Goal: Task Accomplishment & Management: Use online tool/utility

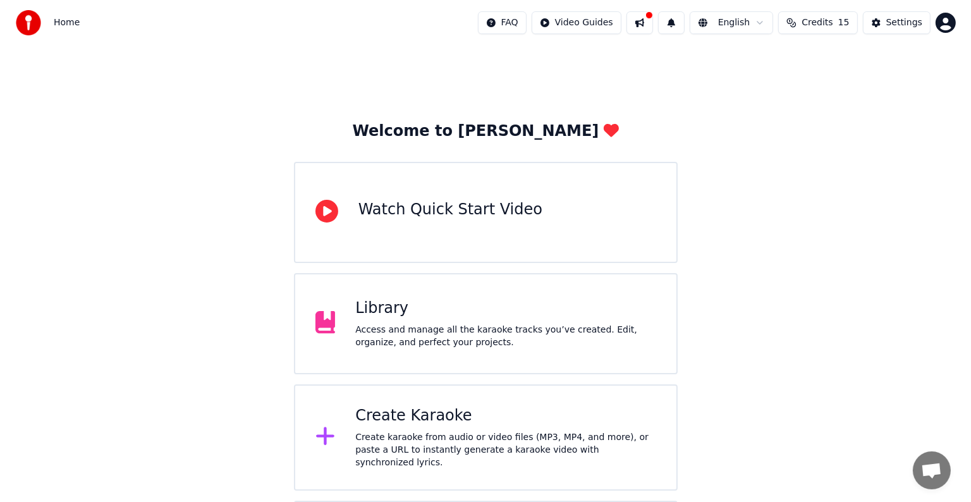
scroll to position [100, 0]
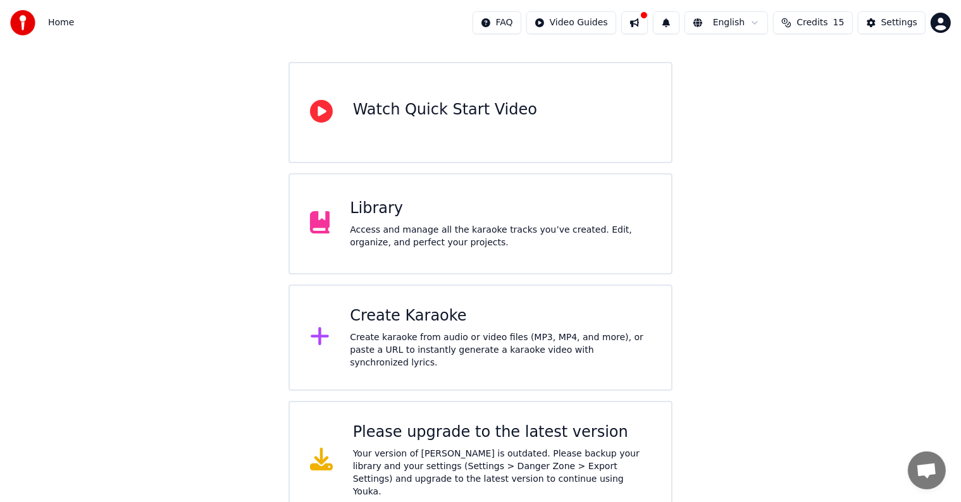
click at [417, 342] on div "Create karaoke from audio or video files (MP3, MP4, and more), or paste a URL t…" at bounding box center [500, 350] width 301 height 38
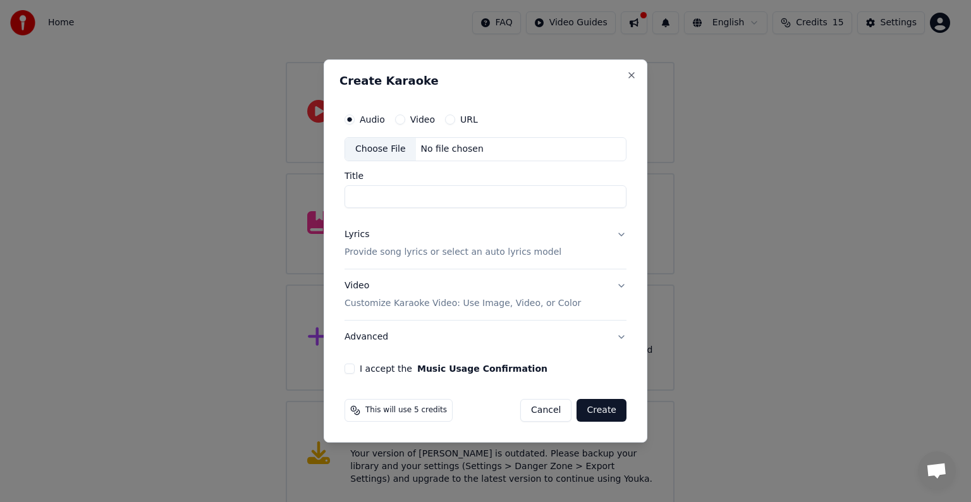
click at [390, 147] on div "Choose File" at bounding box center [380, 149] width 71 height 23
type input "**********"
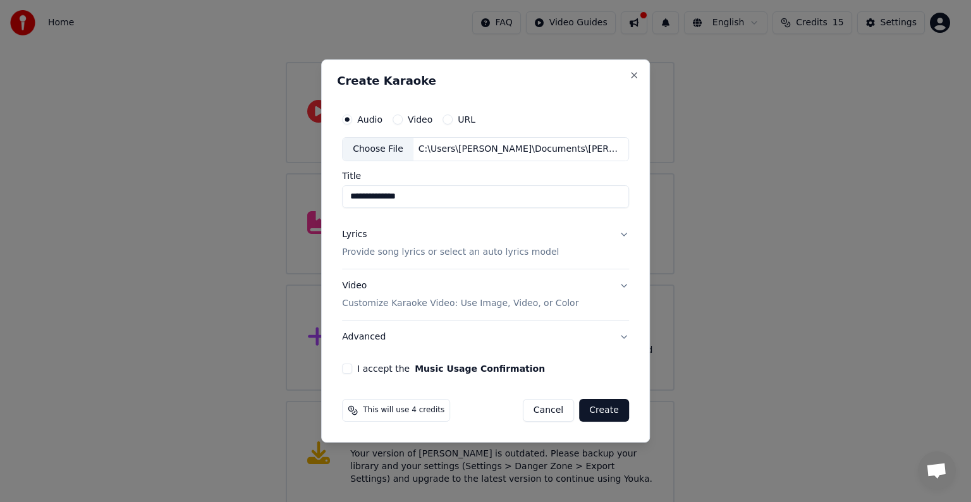
click at [620, 235] on button "Lyrics Provide song lyrics or select an auto lyrics model" at bounding box center [485, 243] width 287 height 51
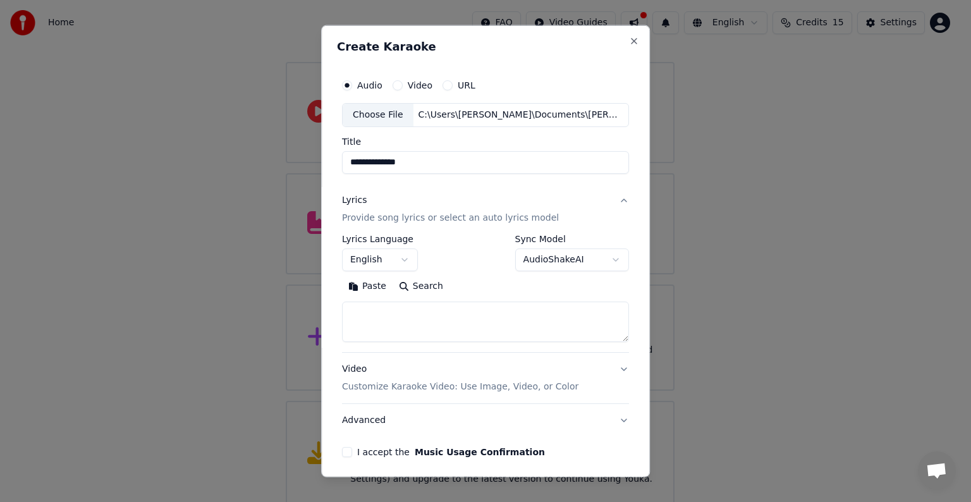
click at [467, 321] on textarea at bounding box center [485, 322] width 287 height 40
click at [380, 317] on textarea at bounding box center [485, 322] width 287 height 40
paste textarea "**********"
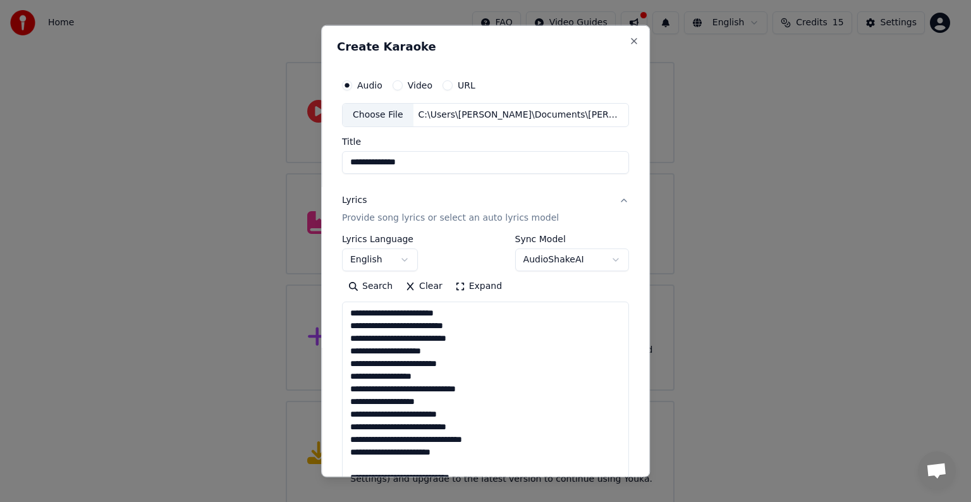
scroll to position [989, 0]
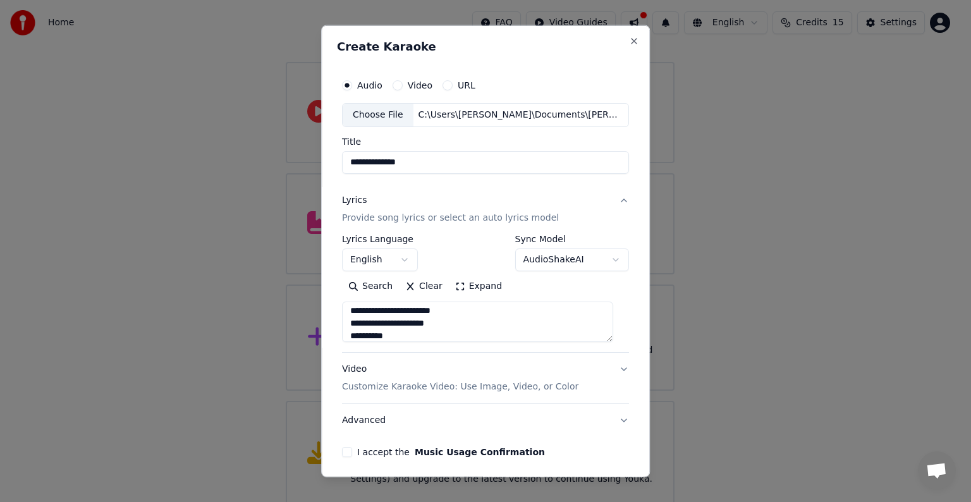
type textarea "**********"
click at [407, 261] on button "English" at bounding box center [380, 260] width 76 height 23
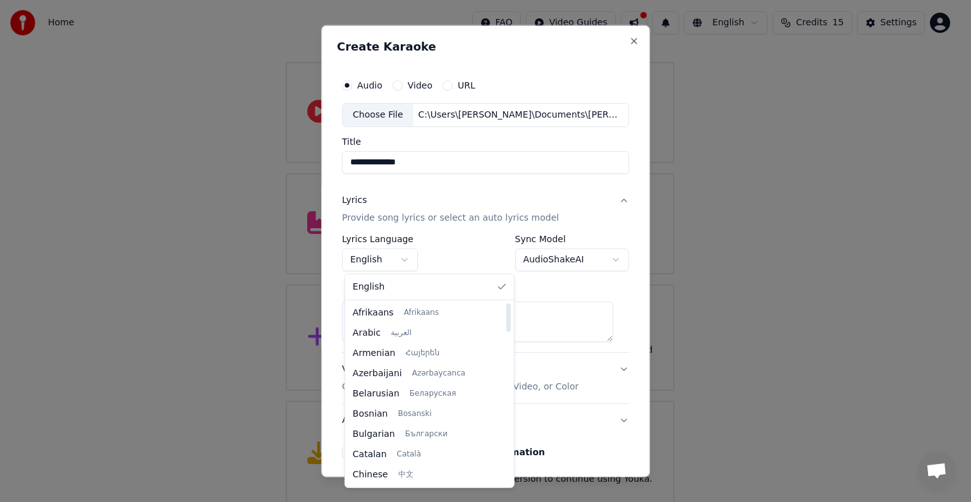
scroll to position [930, 0]
select select "**"
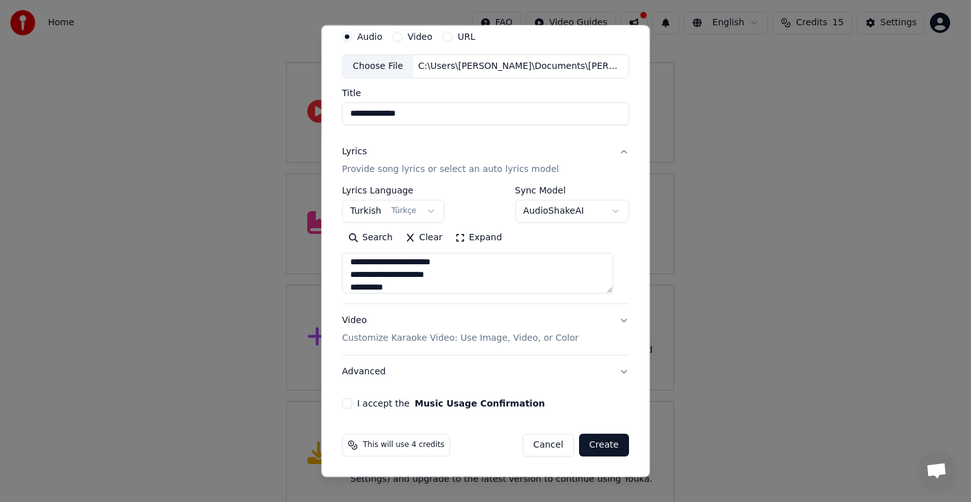
scroll to position [0, 0]
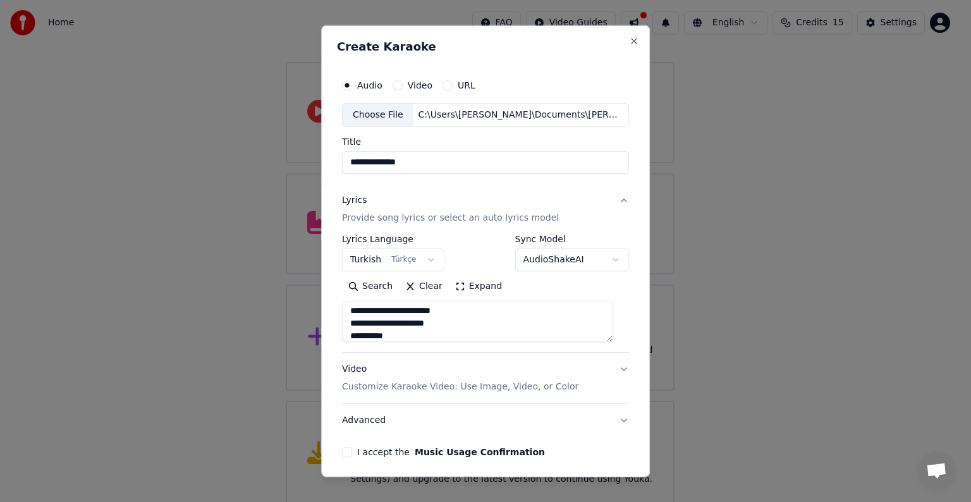
click at [507, 386] on p "Customize Karaoke Video: Use Image, Video, or Color" at bounding box center [460, 387] width 237 height 13
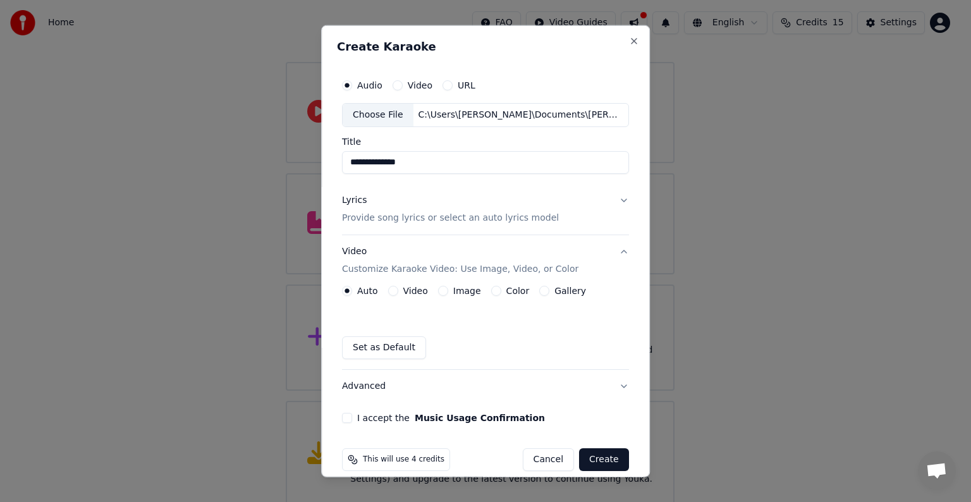
click at [450, 287] on div "Image" at bounding box center [459, 291] width 43 height 10
click at [442, 288] on button "Image" at bounding box center [443, 291] width 10 height 10
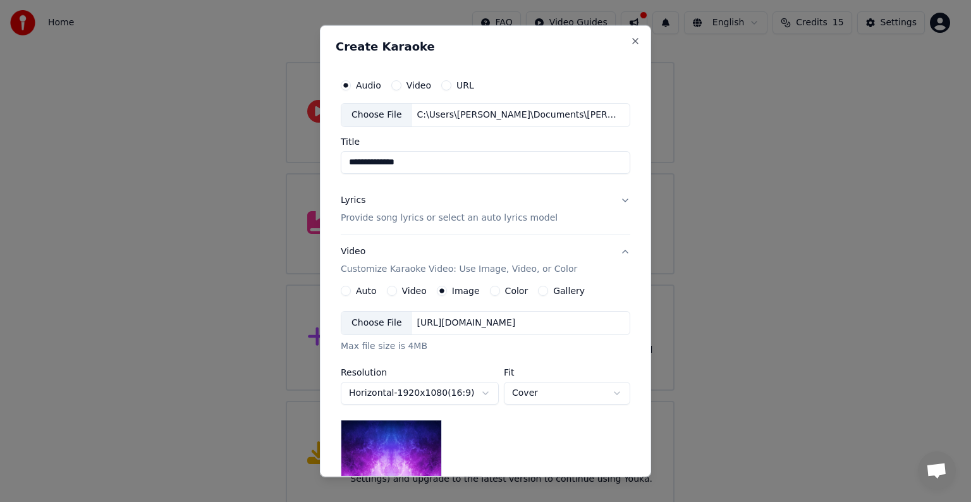
click at [490, 291] on button "Color" at bounding box center [495, 291] width 10 height 10
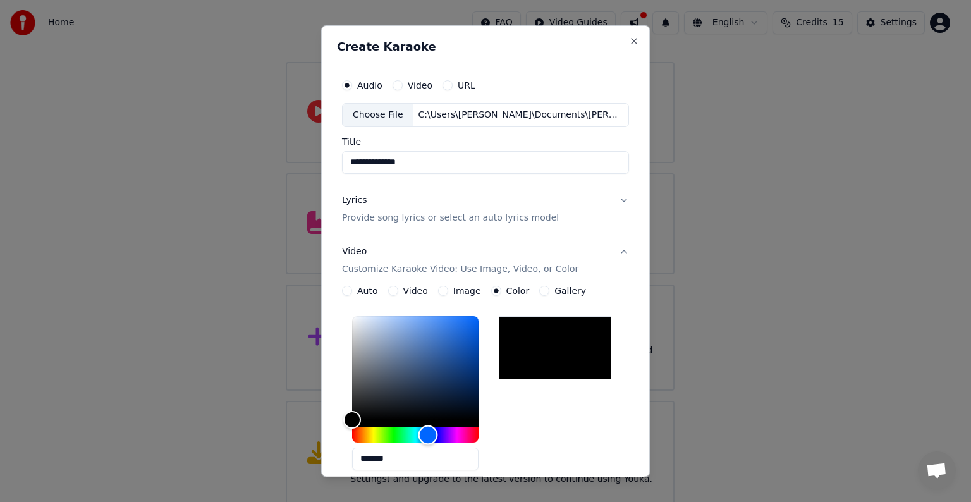
click at [431, 430] on div "Hue" at bounding box center [415, 435] width 126 height 15
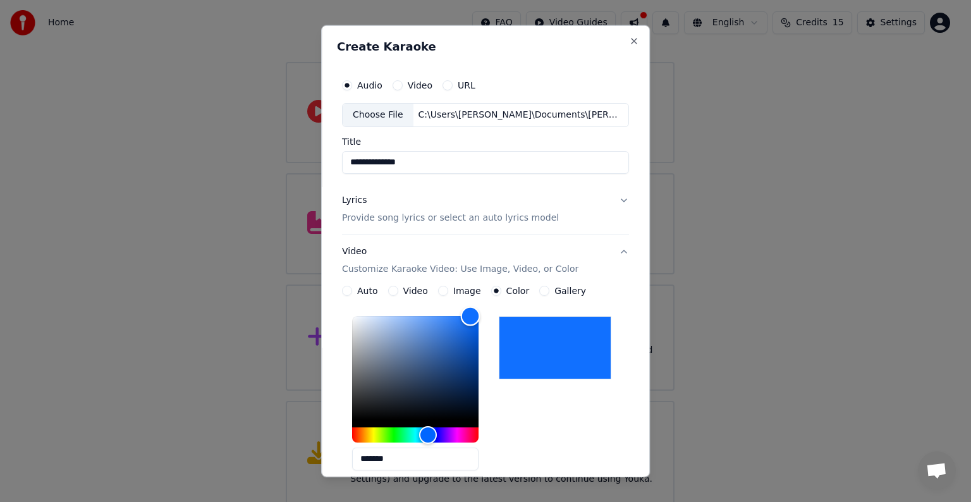
type input "*******"
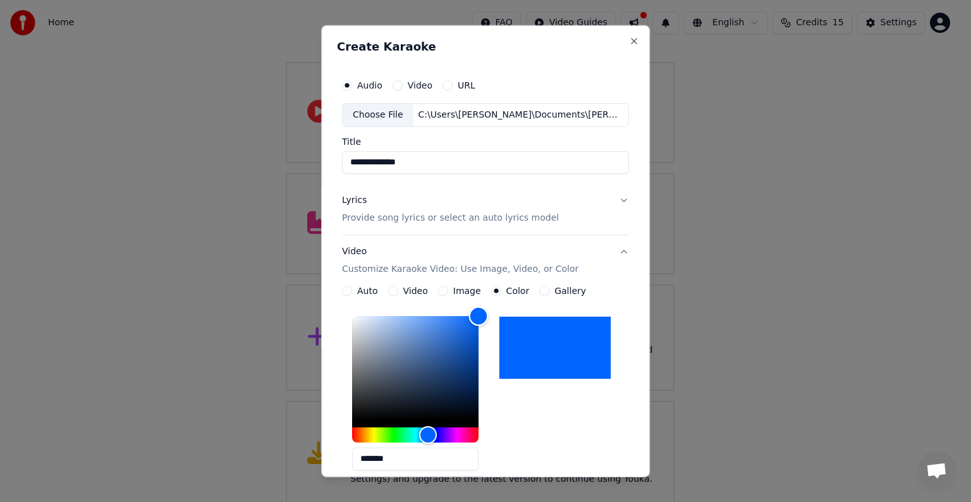
drag, startPoint x: 361, startPoint y: 420, endPoint x: 500, endPoint y: 304, distance: 181.5
click at [500, 304] on div "**********" at bounding box center [485, 433] width 287 height 295
click at [605, 200] on button "Lyrics Provide song lyrics or select an auto lyrics model" at bounding box center [485, 209] width 287 height 51
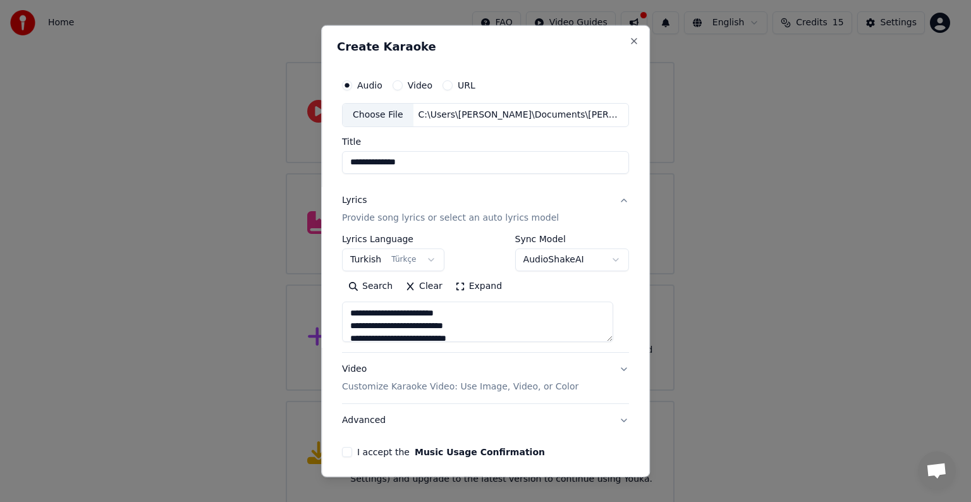
click at [609, 200] on button "Lyrics Provide song lyrics or select an auto lyrics model" at bounding box center [485, 209] width 287 height 51
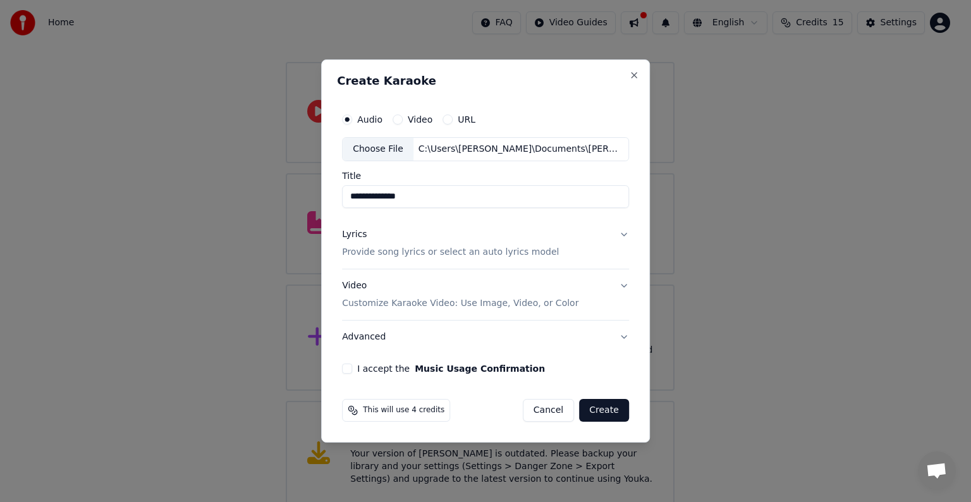
click at [592, 407] on button "Create" at bounding box center [604, 410] width 50 height 23
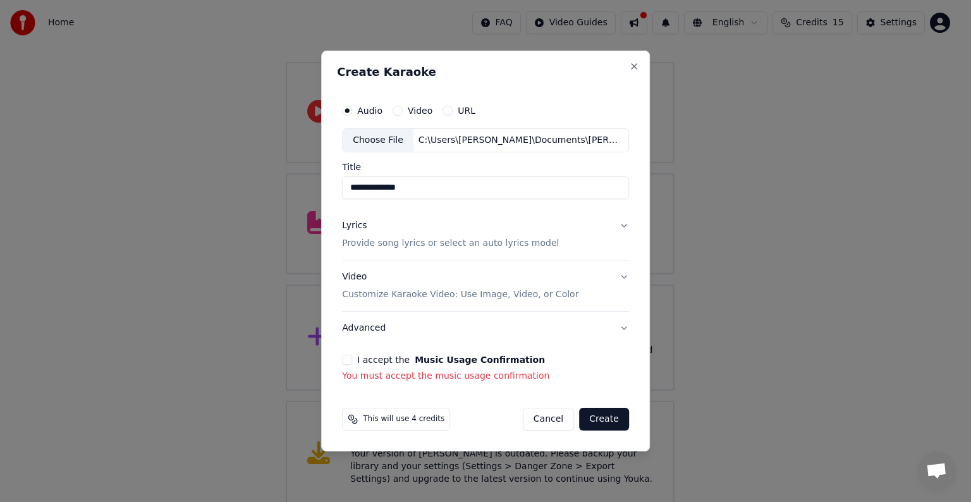
click at [344, 357] on button "I accept the Music Usage Confirmation" at bounding box center [347, 360] width 10 height 10
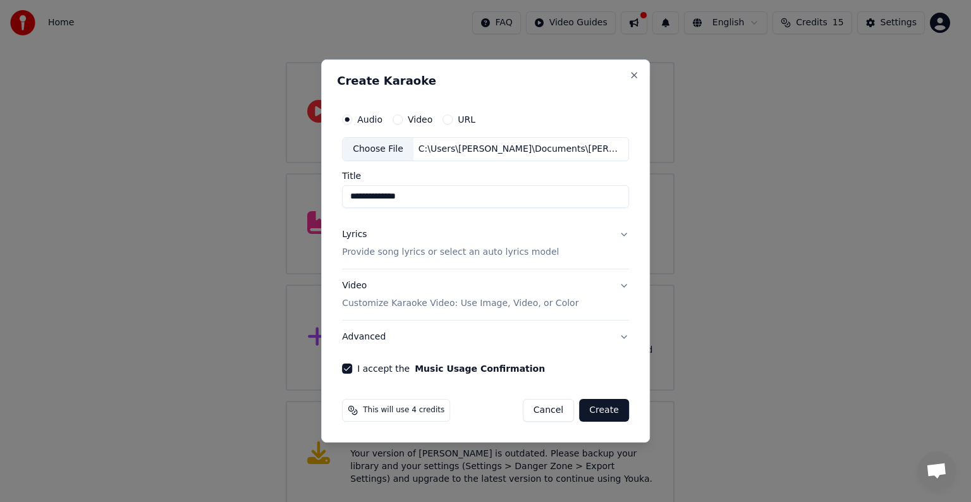
click at [612, 407] on button "Create" at bounding box center [604, 410] width 50 height 23
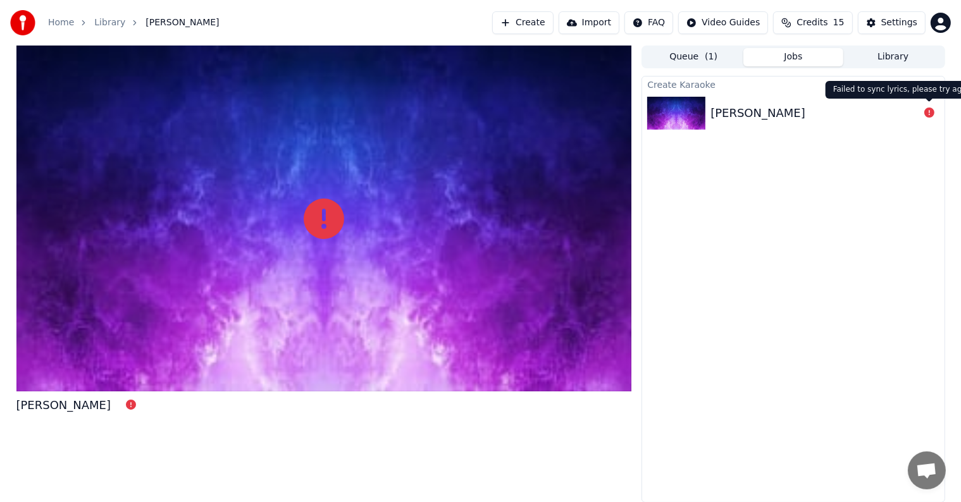
click at [929, 111] on icon at bounding box center [929, 113] width 10 height 10
click at [706, 114] on div at bounding box center [678, 113] width 63 height 33
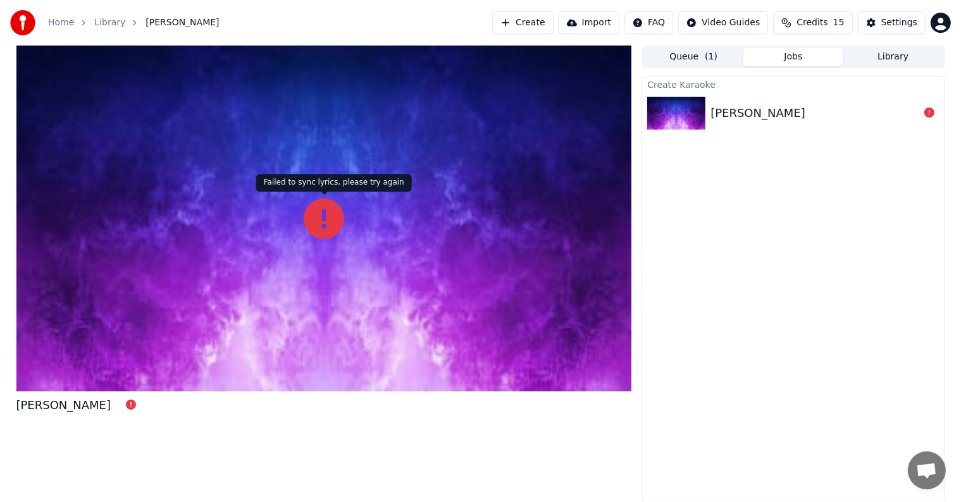
click at [319, 227] on icon at bounding box center [324, 219] width 40 height 40
click at [771, 118] on div "[PERSON_NAME]" at bounding box center [757, 113] width 95 height 18
click at [928, 112] on icon at bounding box center [929, 113] width 10 height 10
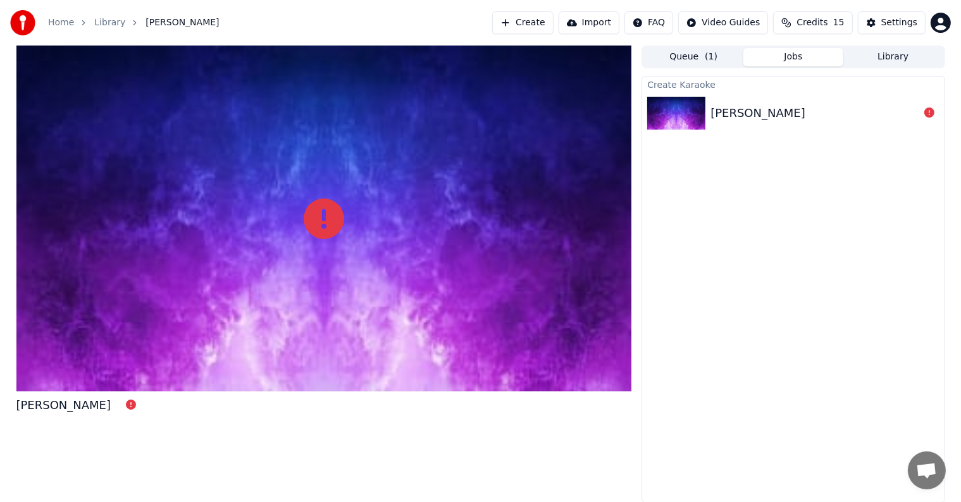
click at [71, 407] on div "[PERSON_NAME]" at bounding box center [63, 406] width 95 height 18
click at [324, 223] on icon at bounding box center [324, 219] width 40 height 40
click at [101, 25] on link "Library" at bounding box center [109, 22] width 31 height 13
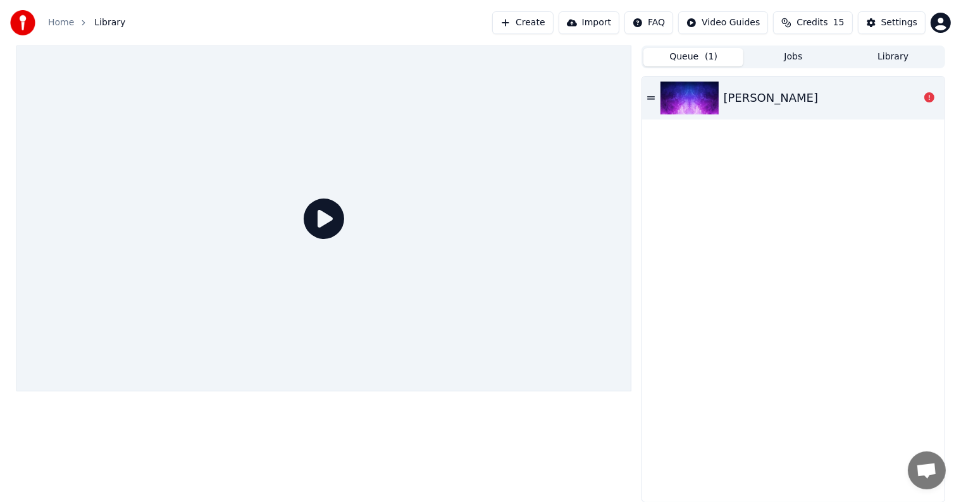
click at [725, 53] on button "Queue ( 1 )" at bounding box center [693, 57] width 100 height 18
click at [729, 99] on div "[PERSON_NAME]" at bounding box center [771, 98] width 95 height 18
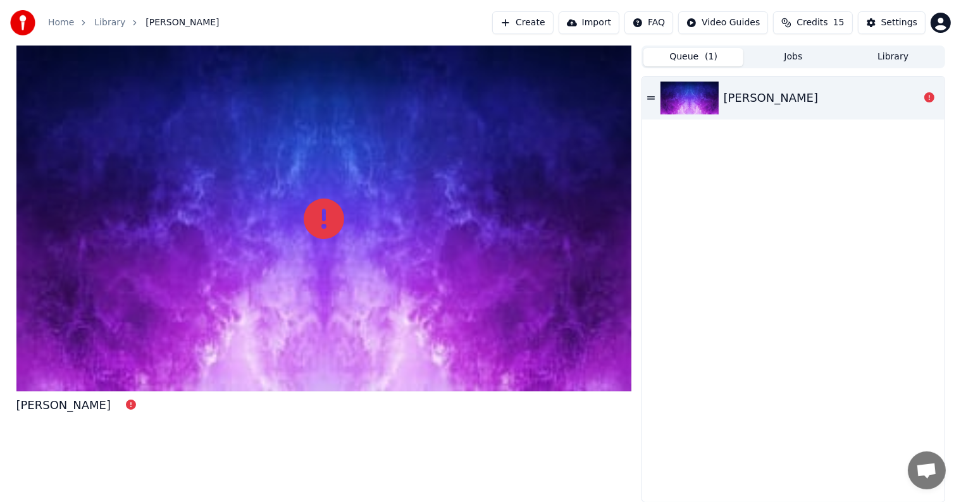
click at [729, 99] on div "[PERSON_NAME]" at bounding box center [771, 98] width 95 height 18
click at [927, 96] on icon at bounding box center [929, 97] width 10 height 10
click at [693, 53] on button "Queue ( 1 )" at bounding box center [693, 57] width 100 height 18
click at [163, 23] on span "[PERSON_NAME]" at bounding box center [181, 22] width 73 height 13
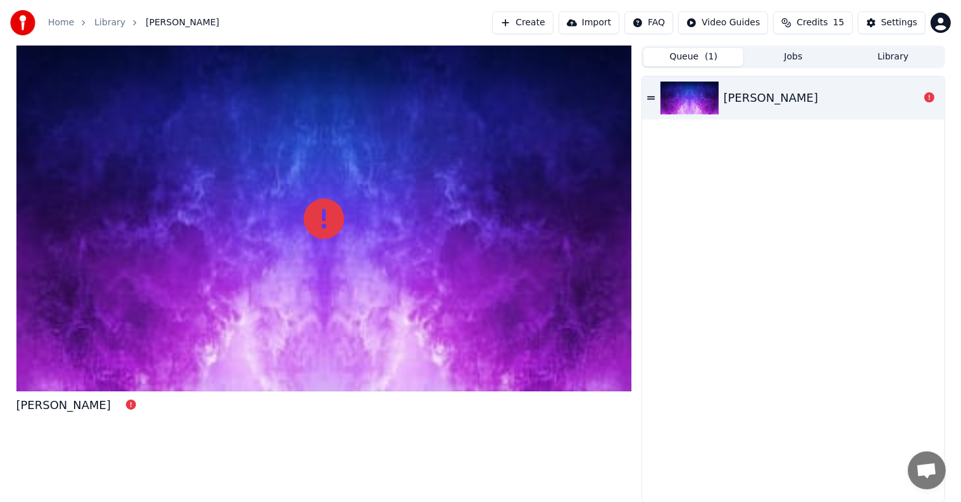
click at [96, 21] on link "Library" at bounding box center [109, 22] width 31 height 13
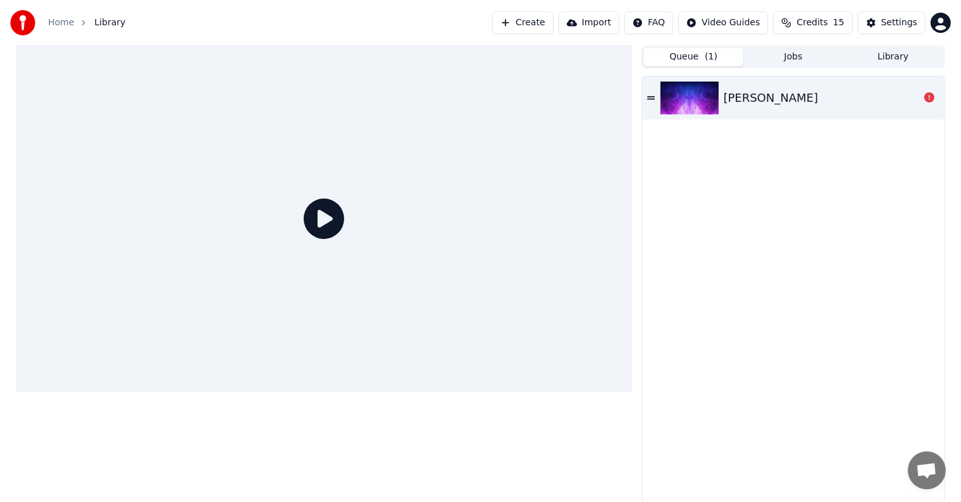
click at [794, 95] on div "[PERSON_NAME]" at bounding box center [821, 98] width 195 height 18
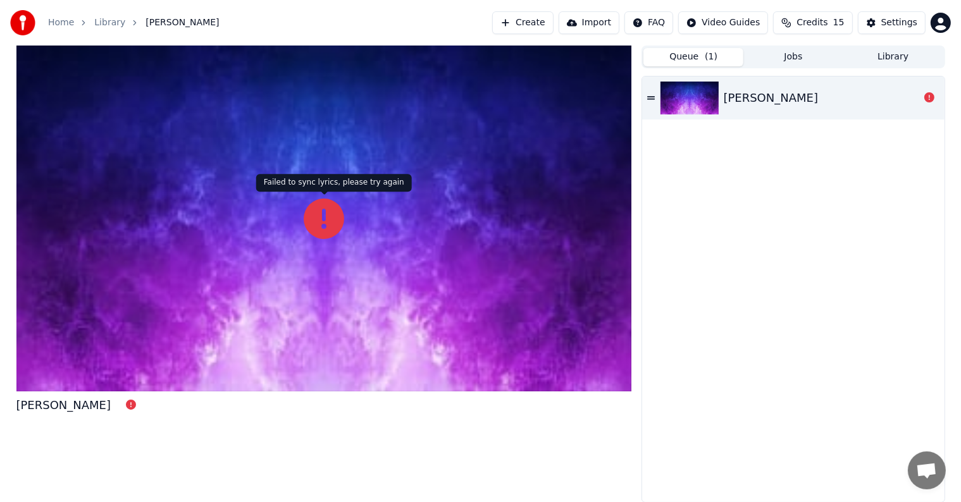
click at [324, 215] on icon at bounding box center [324, 219] width 40 height 40
click at [324, 216] on icon at bounding box center [324, 219] width 40 height 40
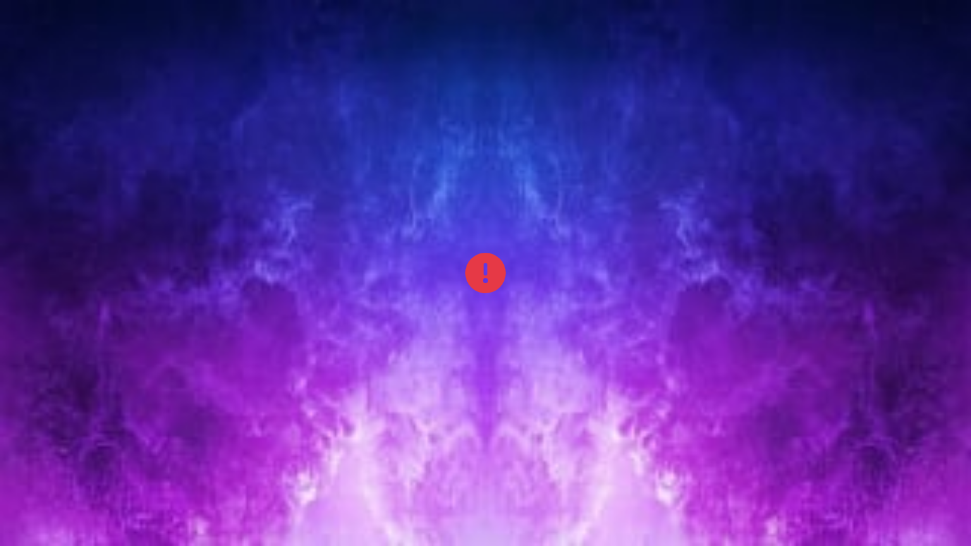
click at [323, 236] on div at bounding box center [485, 273] width 971 height 546
drag, startPoint x: 323, startPoint y: 236, endPoint x: 322, endPoint y: 221, distance: 14.6
click at [322, 236] on div at bounding box center [485, 273] width 971 height 546
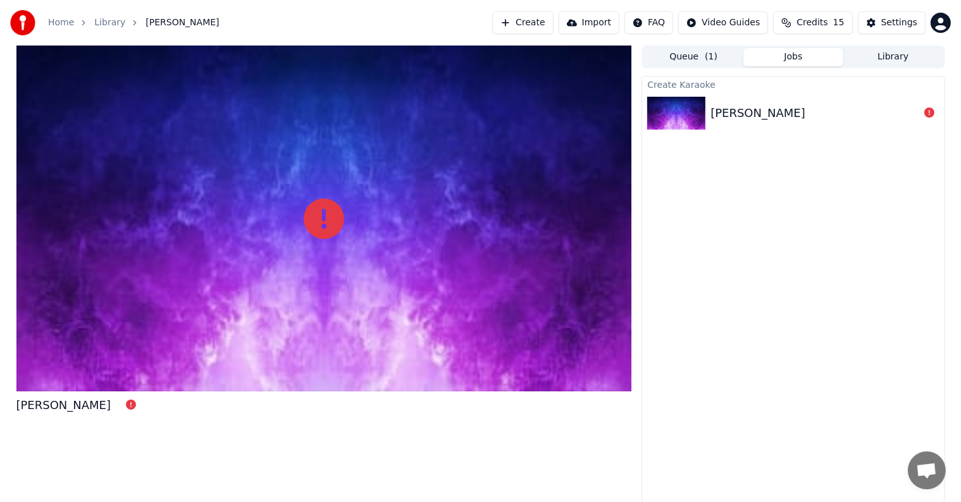
click at [782, 59] on button "Jobs" at bounding box center [793, 57] width 100 height 18
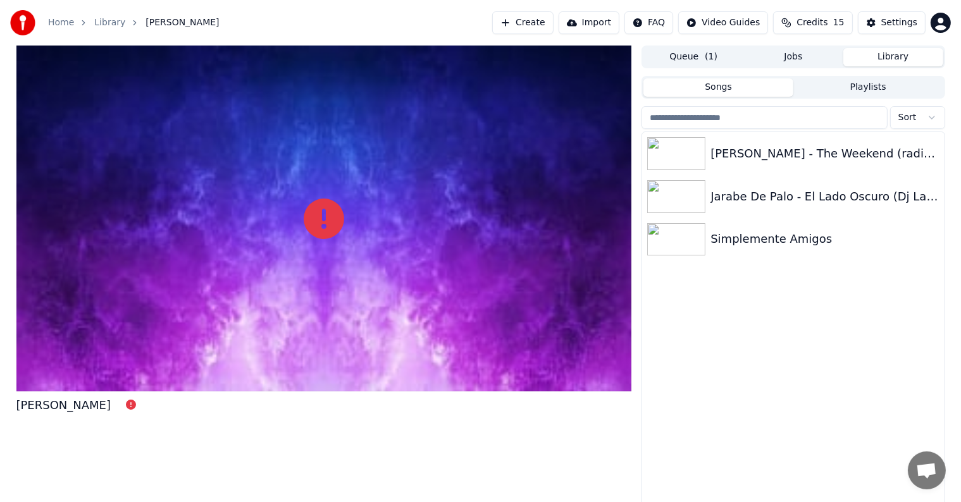
click at [904, 53] on button "Library" at bounding box center [893, 57] width 100 height 18
click at [517, 18] on button "Create" at bounding box center [522, 22] width 61 height 23
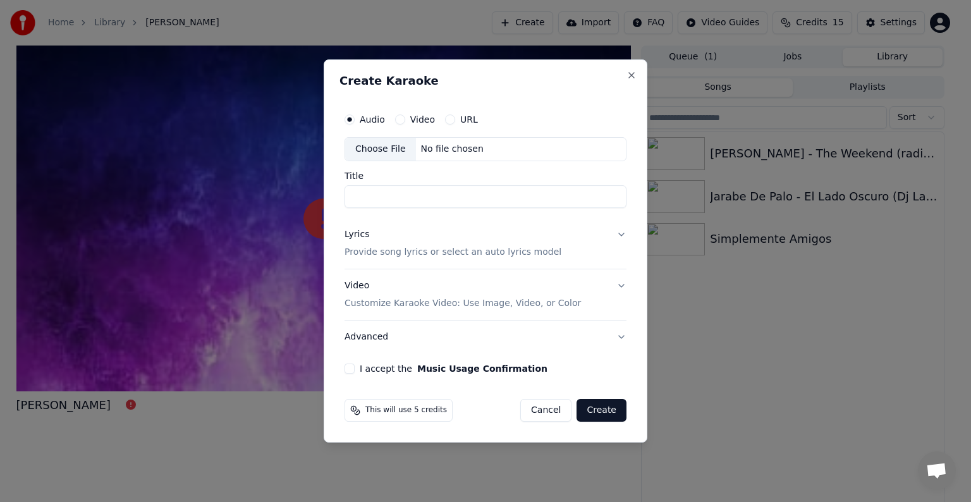
click at [554, 414] on button "Cancel" at bounding box center [546, 410] width 51 height 23
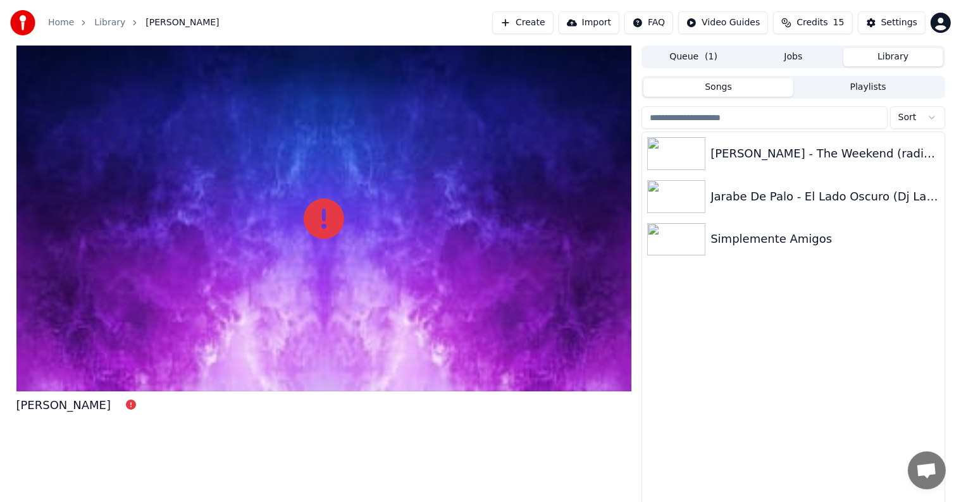
click at [28, 25] on img at bounding box center [22, 22] width 25 height 25
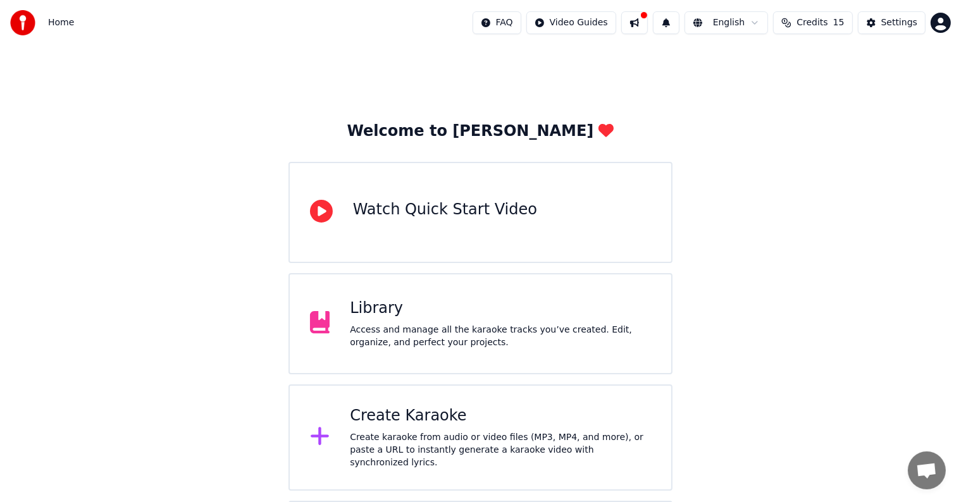
scroll to position [100, 0]
